Goal: Task Accomplishment & Management: Manage account settings

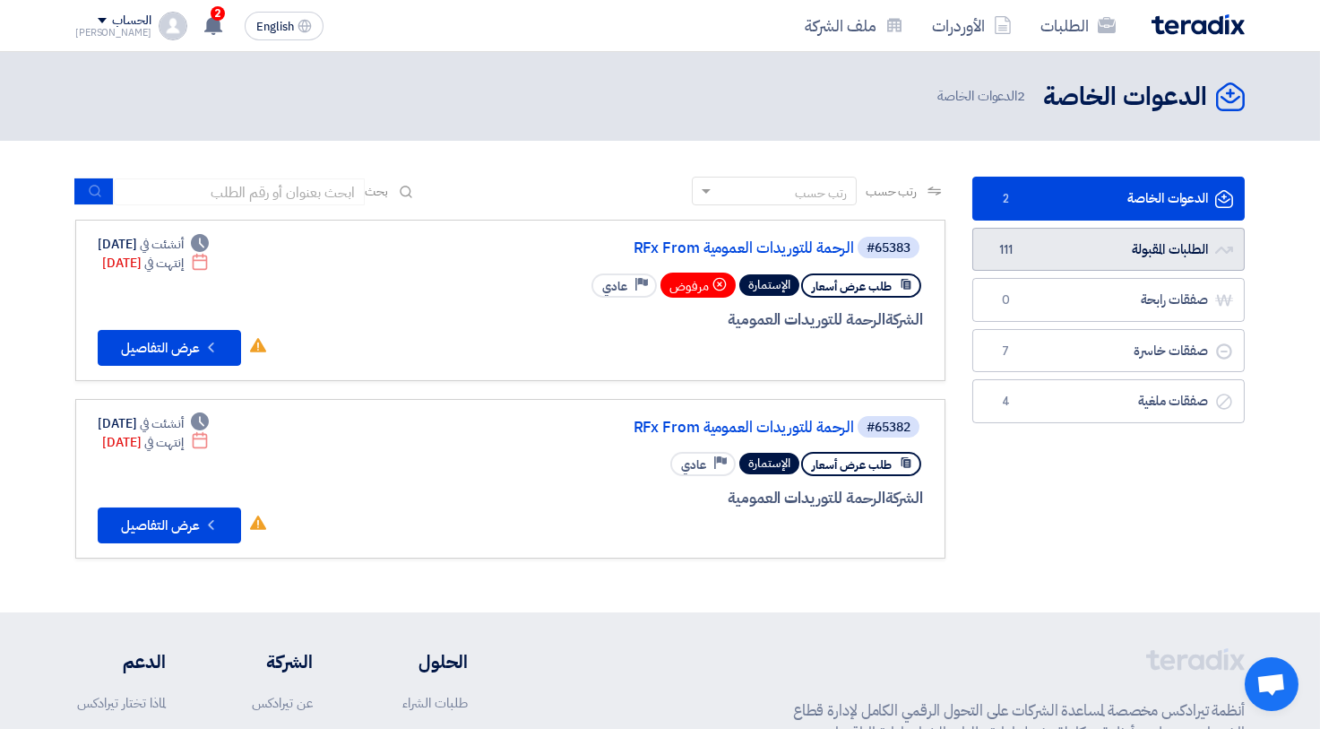
click at [1197, 238] on link "الطلبات المقبولة الطلبات المقبولة 111" at bounding box center [1108, 250] width 272 height 44
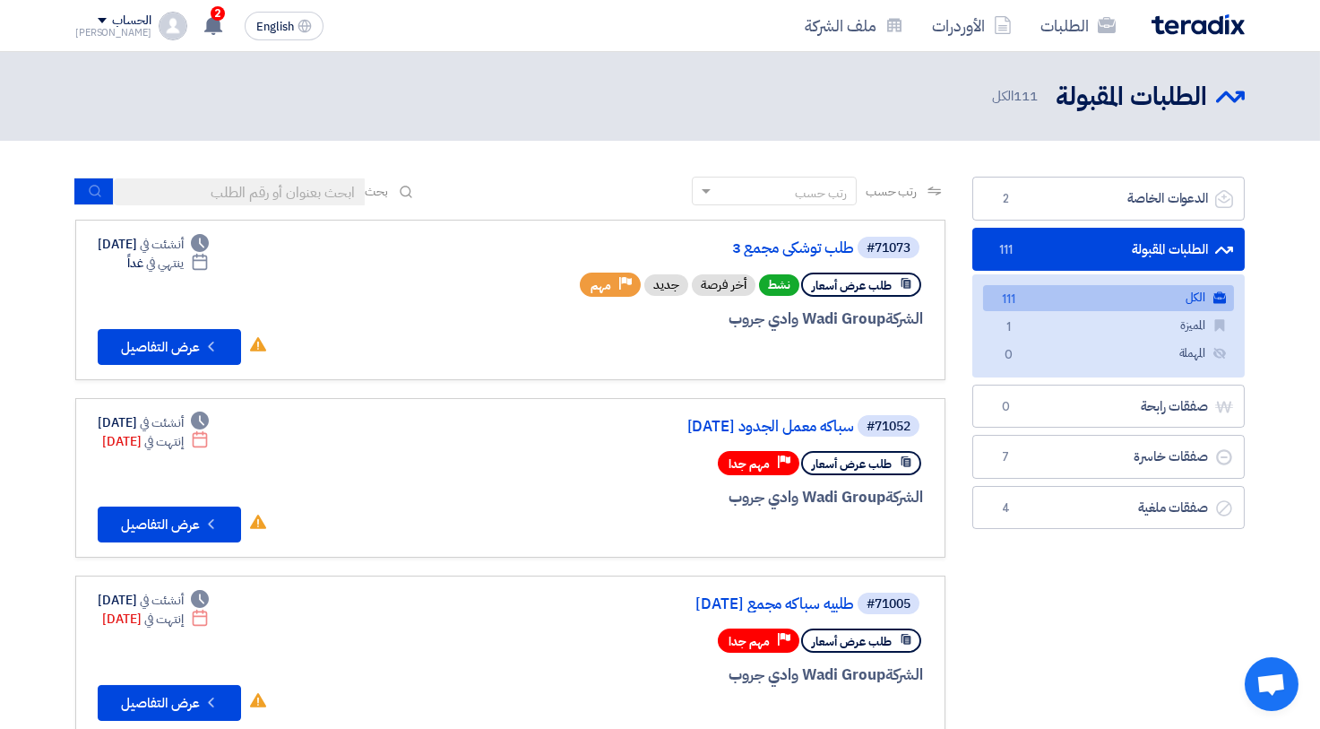
click at [284, 186] on input at bounding box center [239, 191] width 251 height 27
type input "70877"
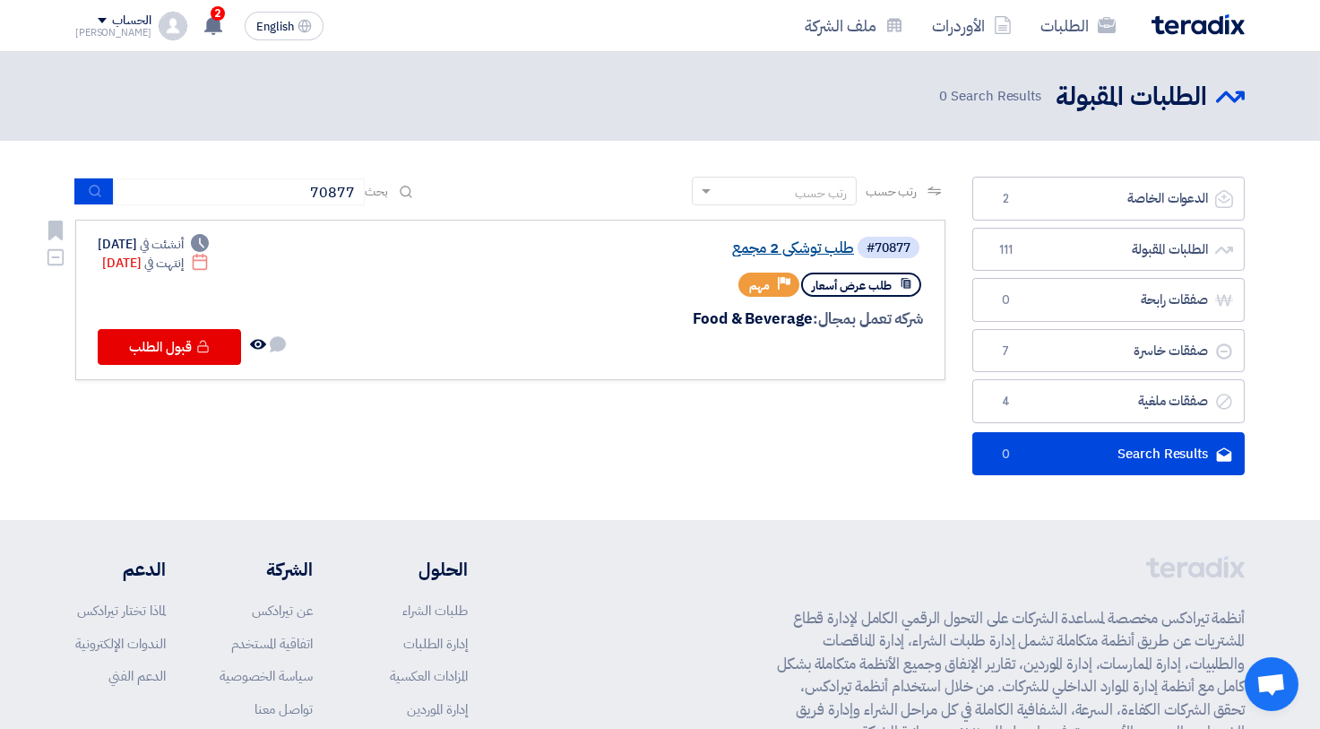
click at [776, 250] on link "طلب توشكي 2 مجمع" at bounding box center [675, 248] width 359 height 16
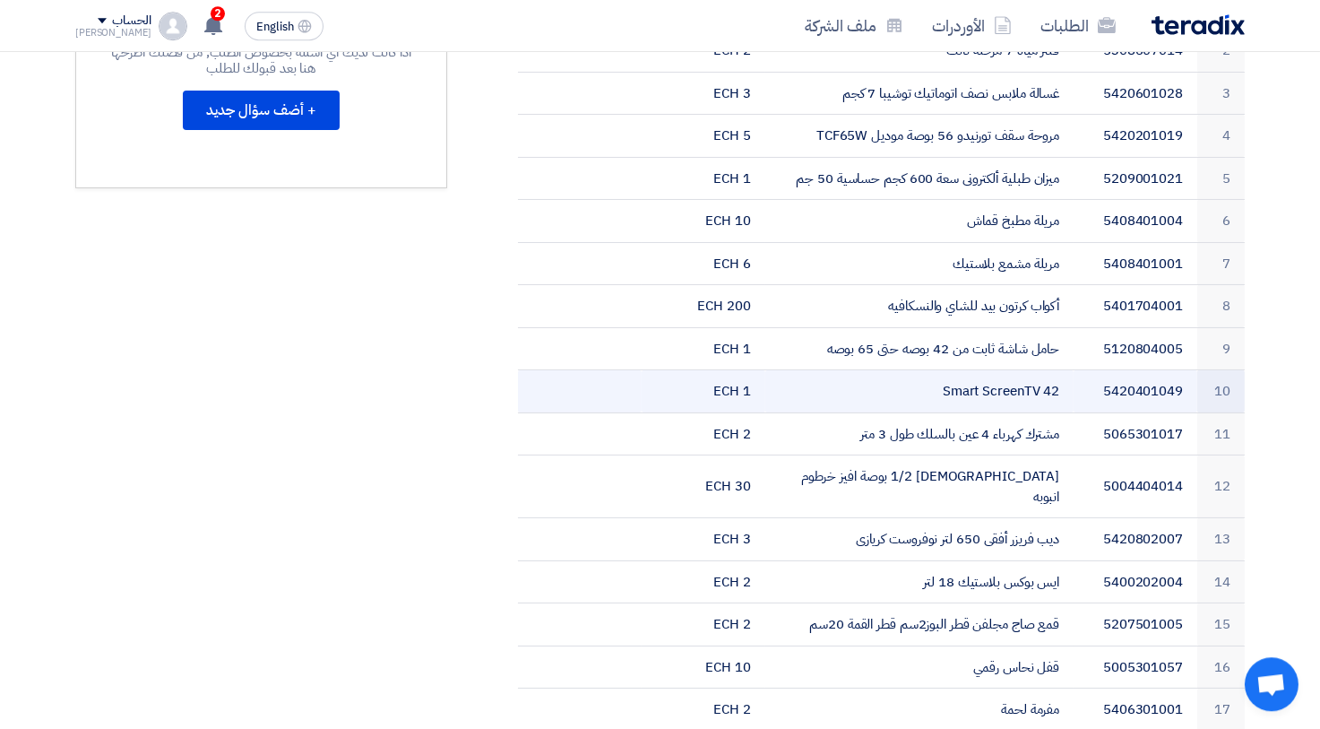
scroll to position [592, 0]
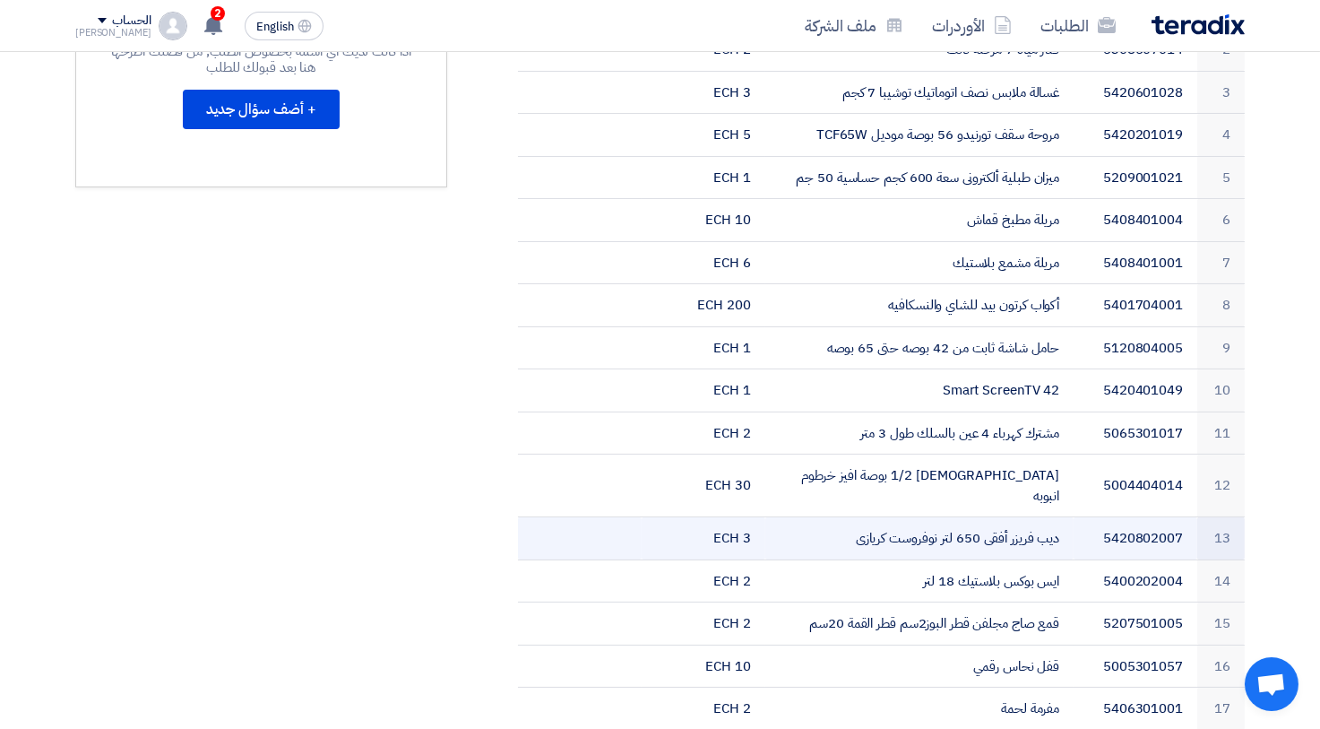
drag, startPoint x: 1032, startPoint y: 497, endPoint x: 817, endPoint y: 502, distance: 214.3
click at [817, 517] on td "ديب فريزر أفقى 650 لتر نوفروست كريازى" at bounding box center [919, 538] width 309 height 43
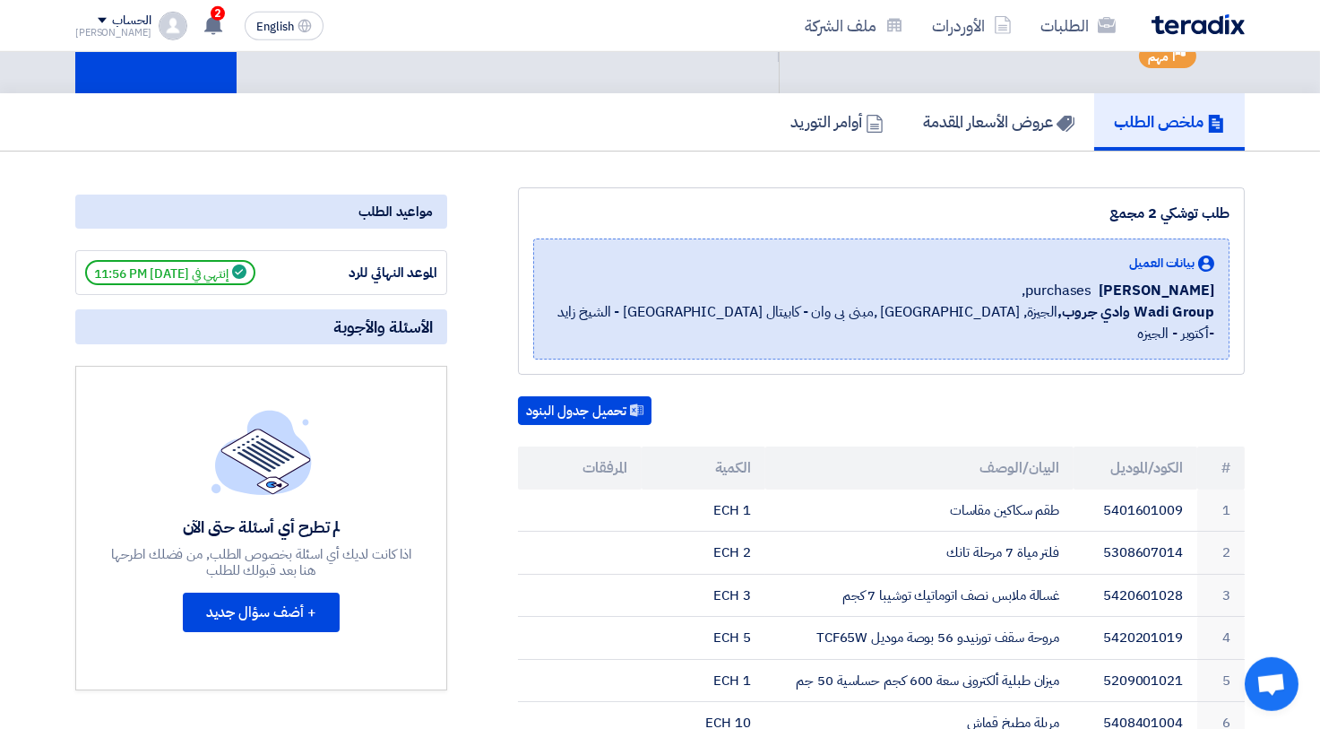
scroll to position [0, 0]
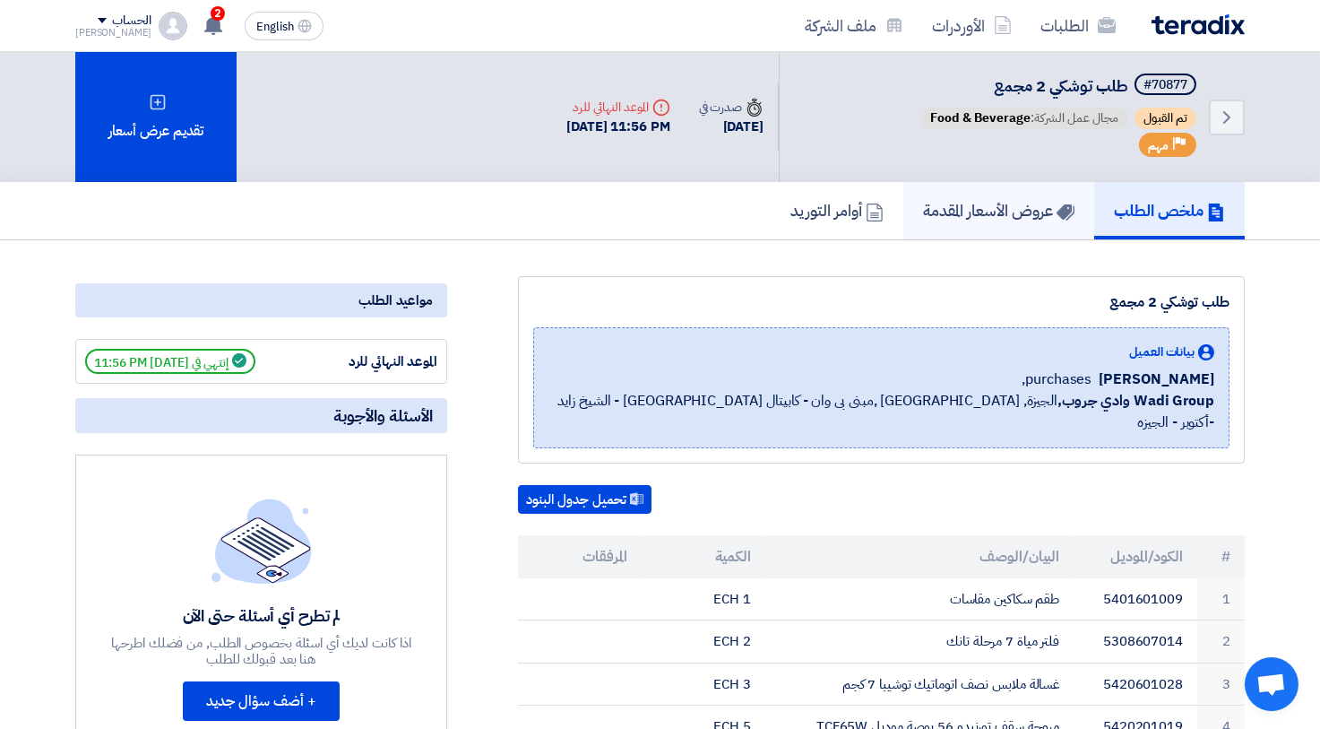
click at [1008, 220] on h5 "عروض الأسعار المقدمة" at bounding box center [998, 210] width 151 height 21
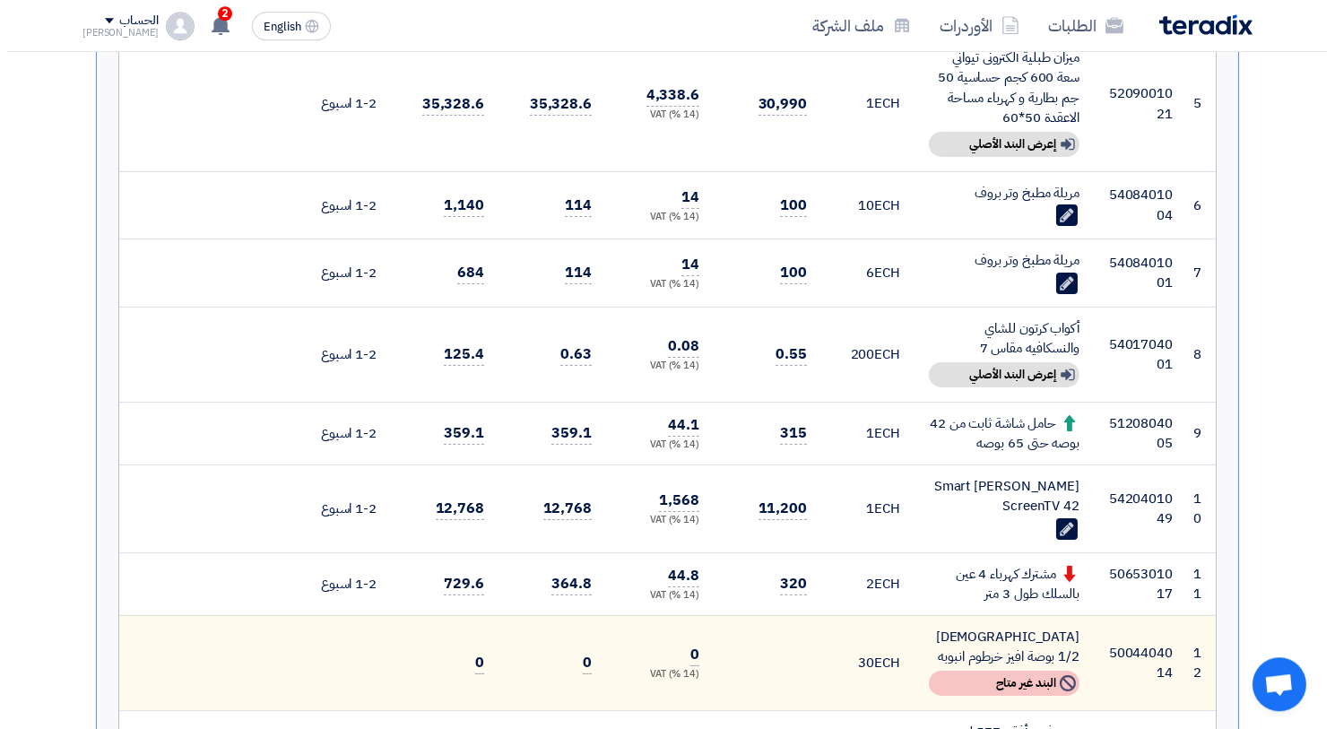
scroll to position [887, 0]
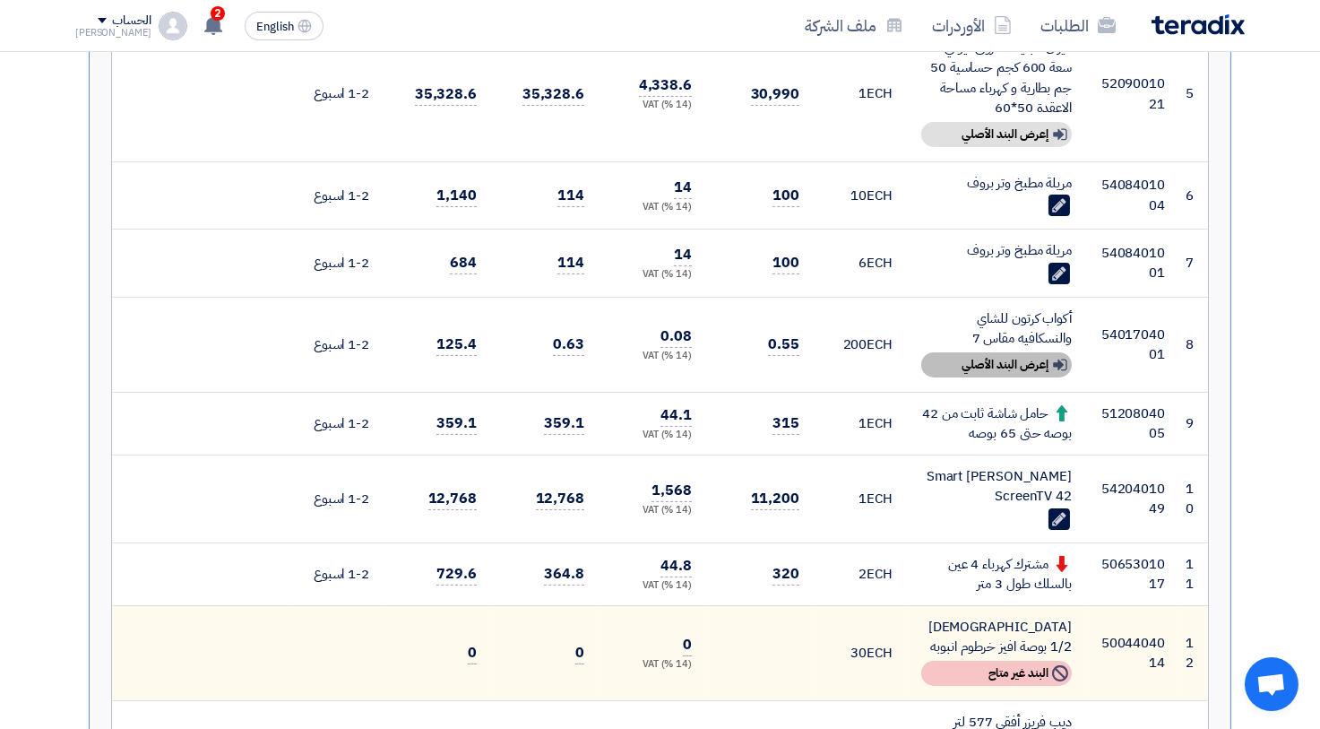
click at [1017, 358] on div "Show details إعرض البند الأصلي" at bounding box center [996, 364] width 151 height 25
